Goal: Check status

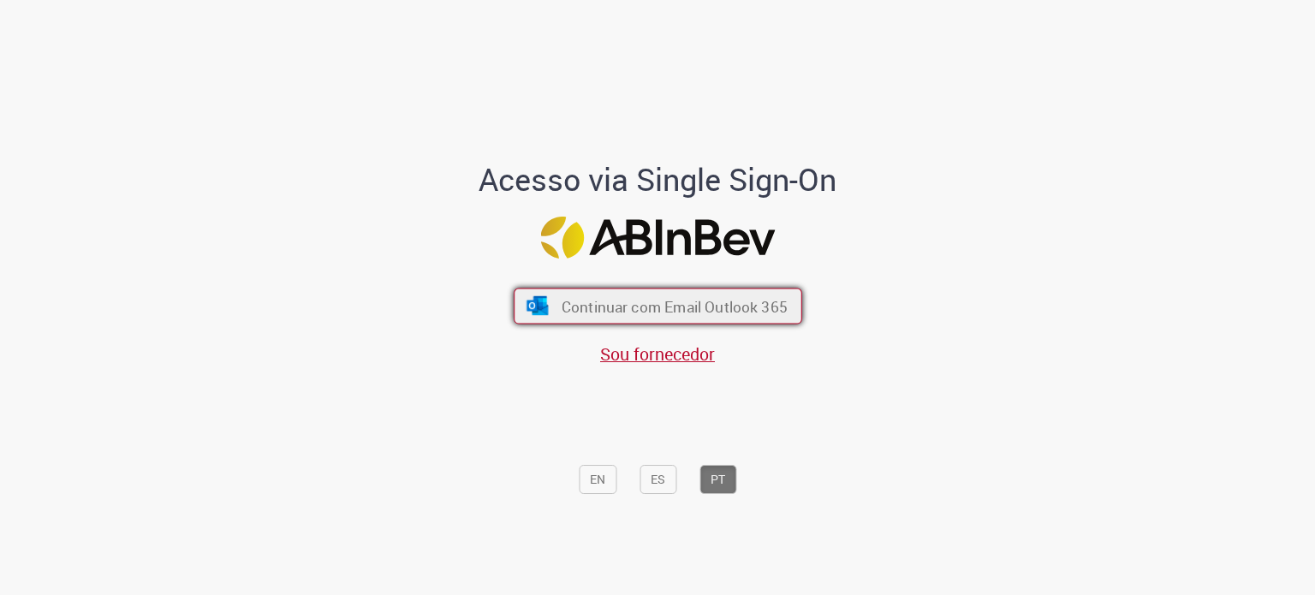
click at [659, 307] on span "Continuar com Email Outlook 365" at bounding box center [674, 306] width 226 height 20
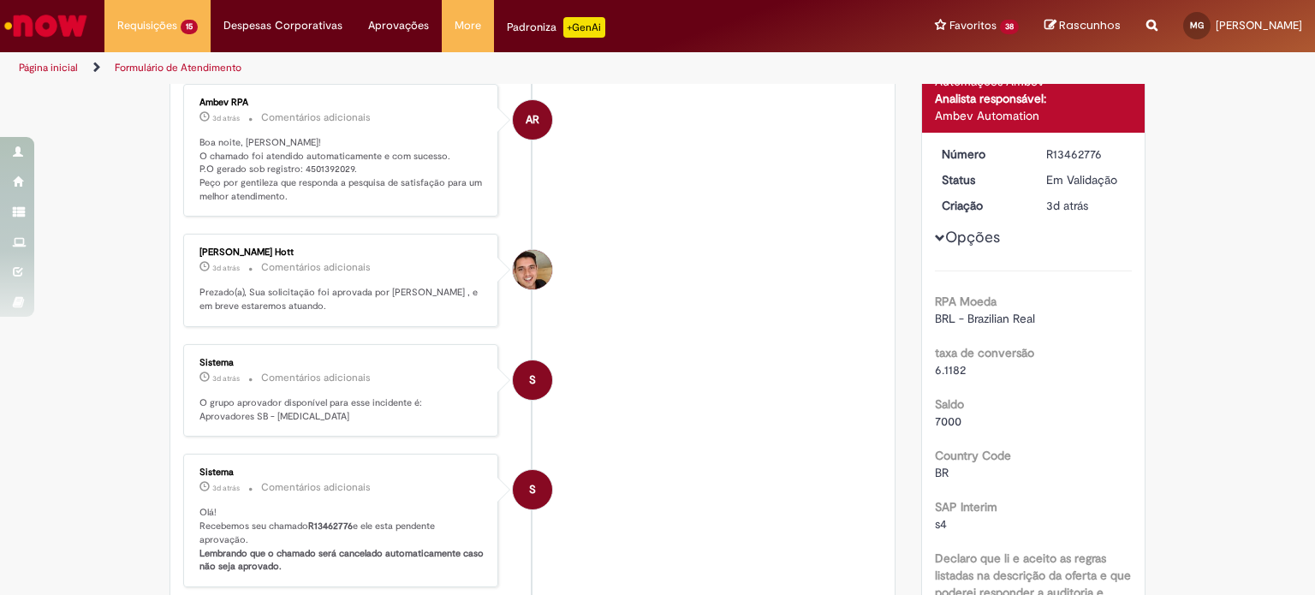
scroll to position [171, 0]
drag, startPoint x: 297, startPoint y: 163, endPoint x: 316, endPoint y: 170, distance: 20.0
click at [316, 170] on p "Boa noite, [PERSON_NAME]! O chamado foi atendido automaticamente e com sucesso.…" at bounding box center [341, 170] width 285 height 68
drag, startPoint x: 294, startPoint y: 164, endPoint x: 342, endPoint y: 170, distance: 49.2
click at [342, 170] on p "Boa noite, [PERSON_NAME]! O chamado foi atendido automaticamente e com sucesso.…" at bounding box center [341, 170] width 285 height 68
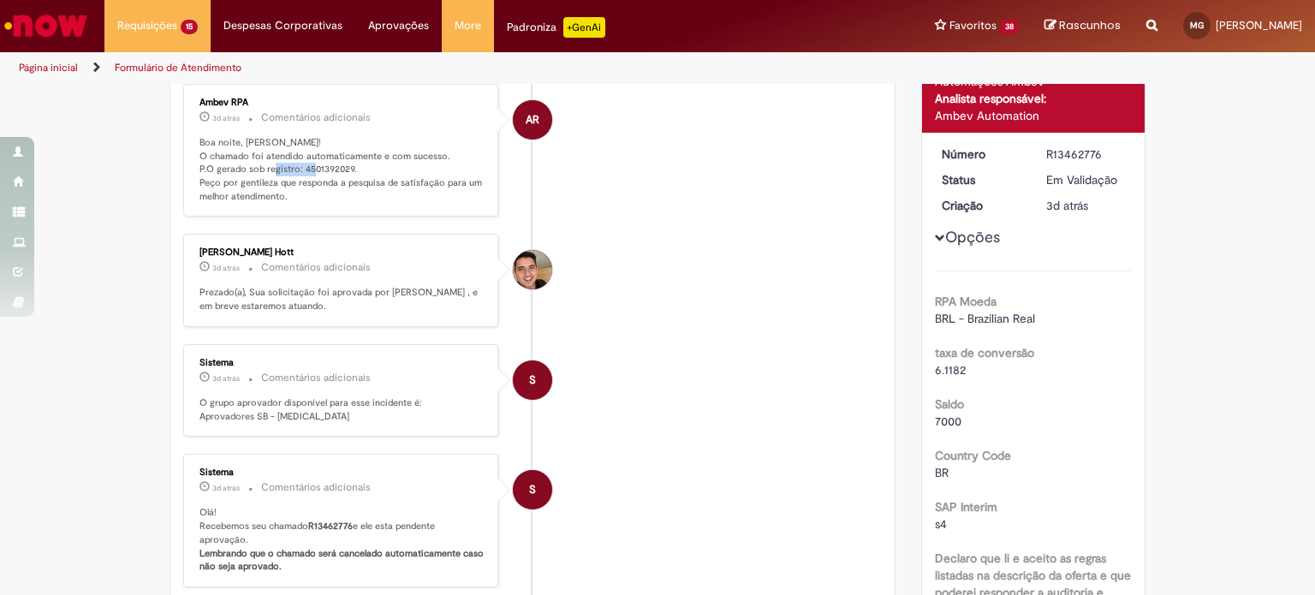
copy p "4501392029"
